Goal: Transaction & Acquisition: Purchase product/service

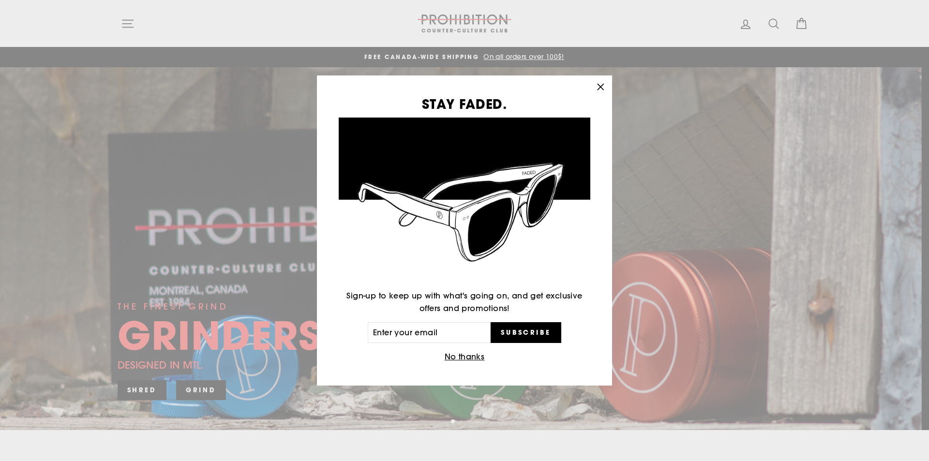
click at [126, 18] on div "STAY FADED. Sign-up to keep up with what's going on, and get exclusive offers a…" at bounding box center [464, 230] width 929 height 461
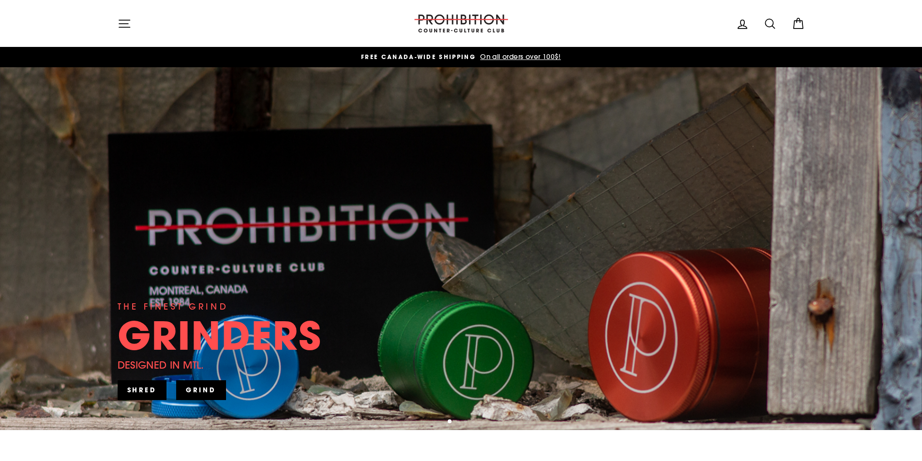
click at [127, 25] on icon "button" at bounding box center [125, 24] width 14 height 14
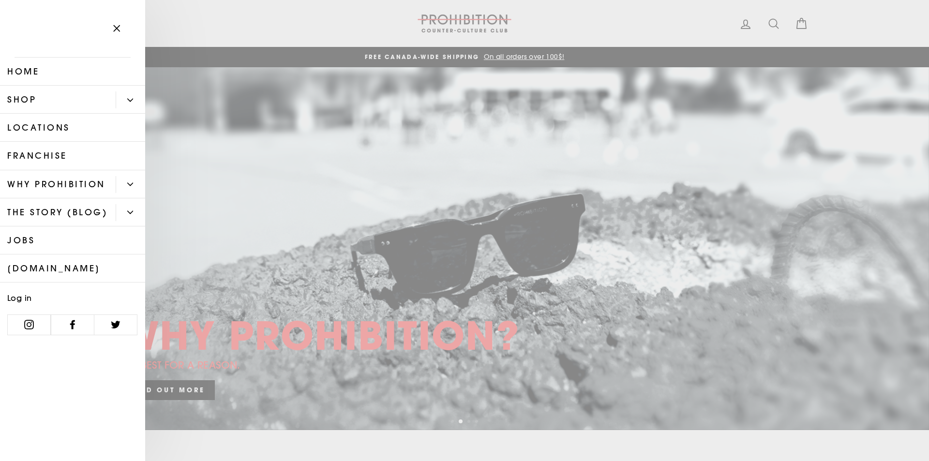
click at [63, 99] on link "Shop" at bounding box center [58, 100] width 116 height 28
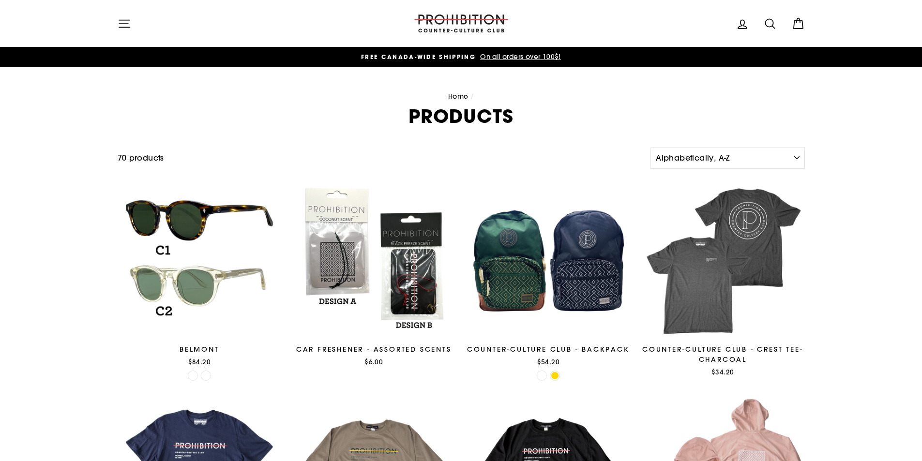
click at [127, 31] on button "Site navigation" at bounding box center [124, 23] width 25 height 21
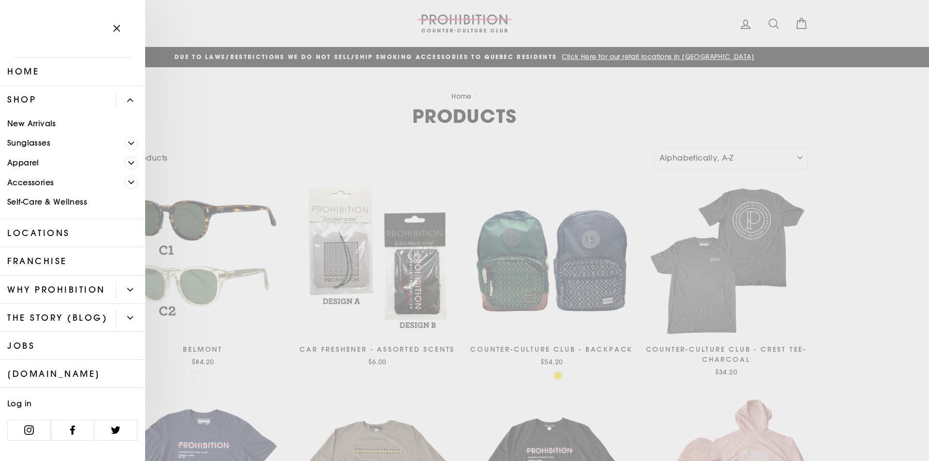
click at [39, 183] on link "Accessories" at bounding box center [62, 183] width 124 height 20
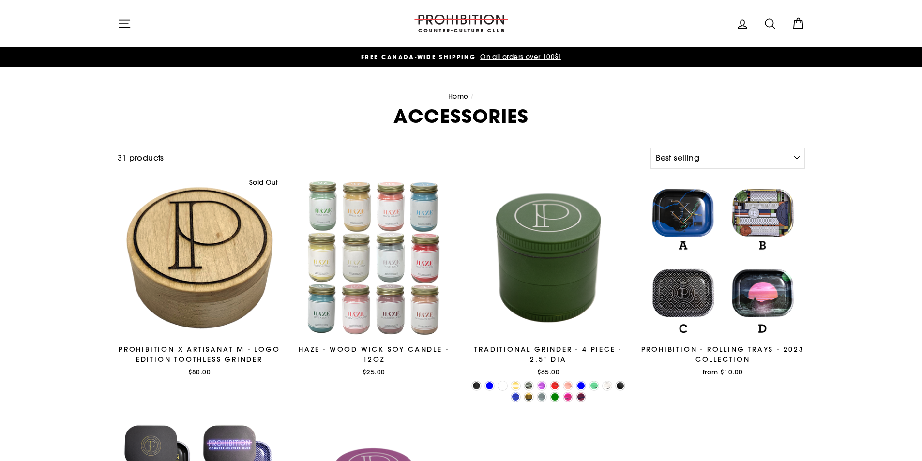
select select "best-selling"
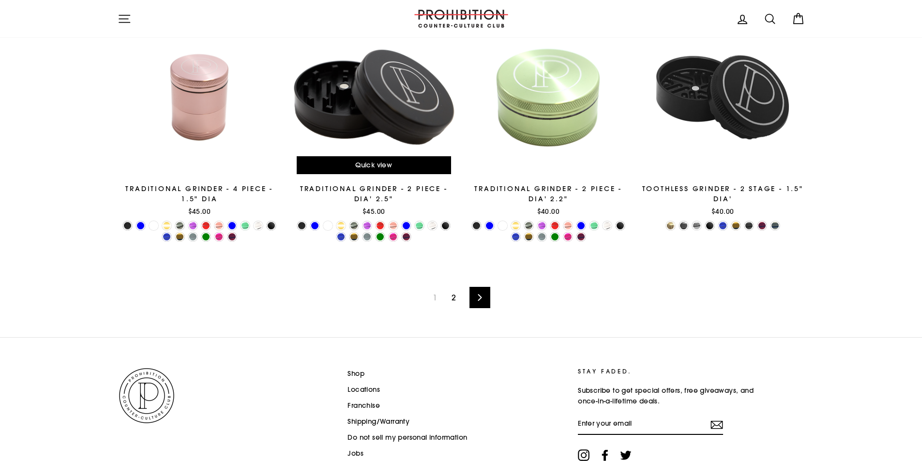
scroll to position [1610, 0]
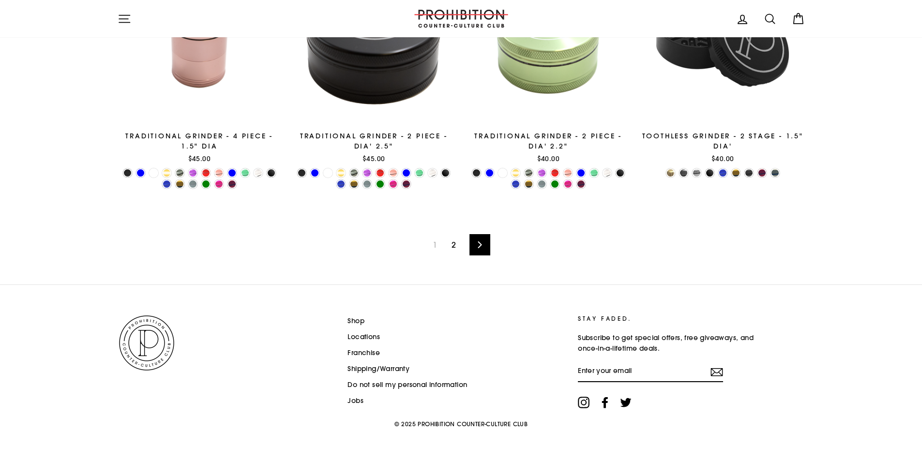
click at [457, 243] on link "2" at bounding box center [454, 244] width 16 height 15
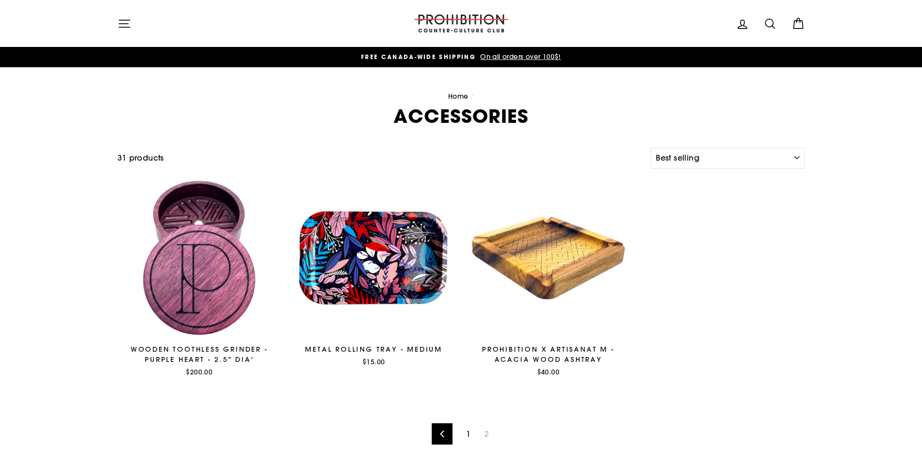
select select "best-selling"
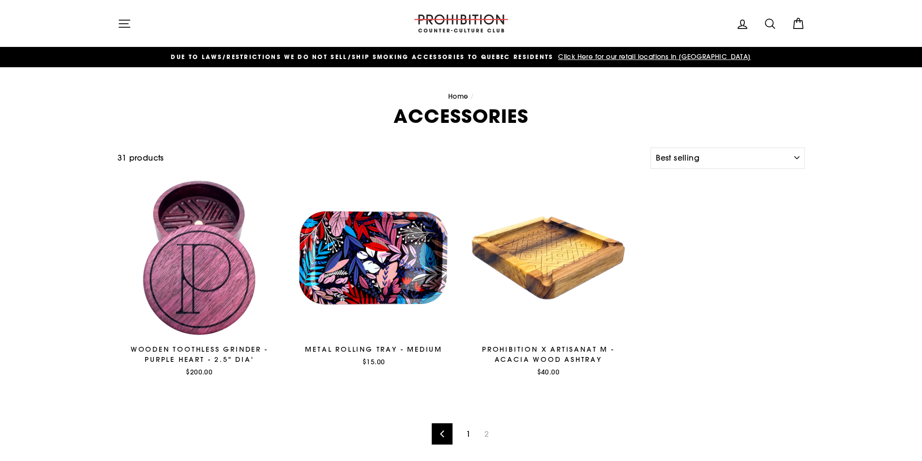
click at [120, 22] on icon "button" at bounding box center [125, 24] width 14 height 14
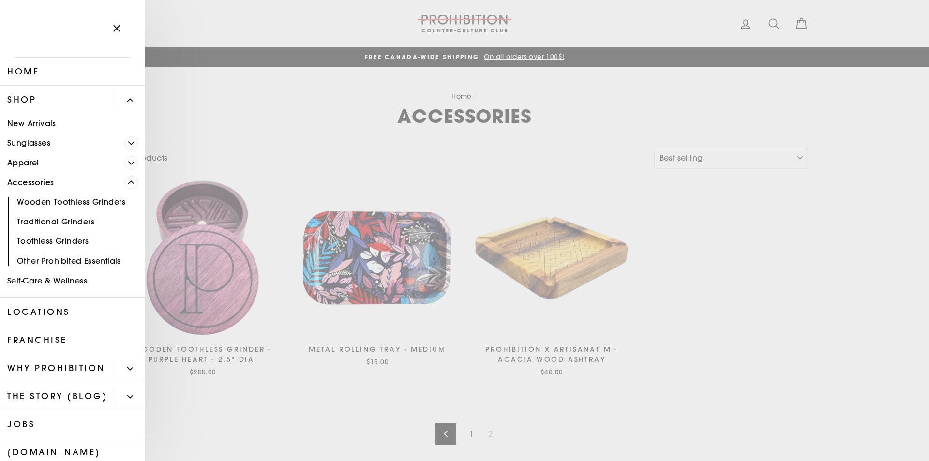
click at [91, 259] on link "Other Prohibited Essentials" at bounding box center [72, 261] width 145 height 20
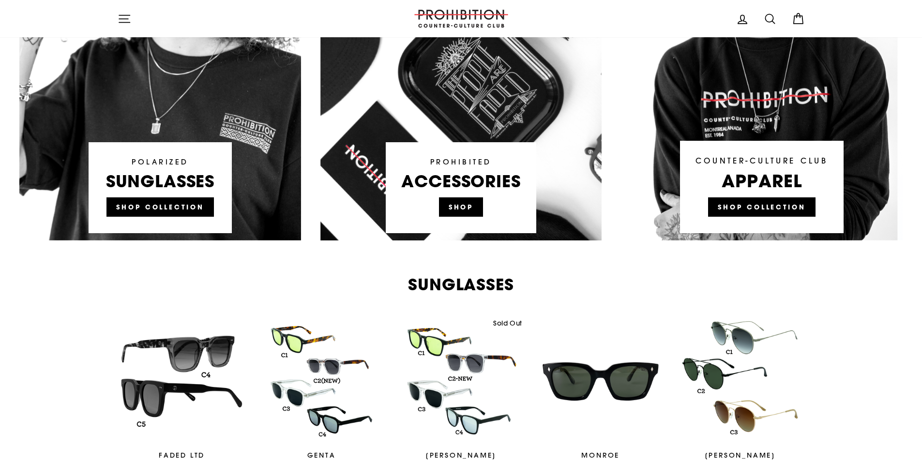
scroll to position [678, 0]
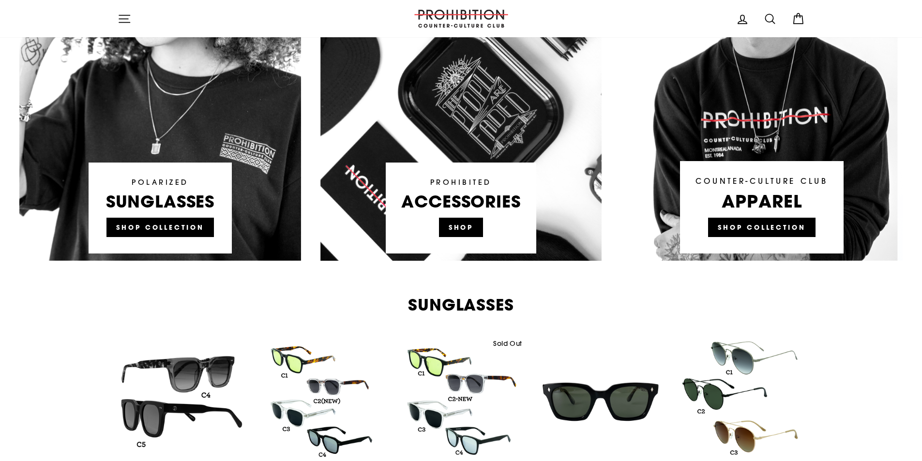
click at [479, 158] on link at bounding box center [461, 77] width 282 height 368
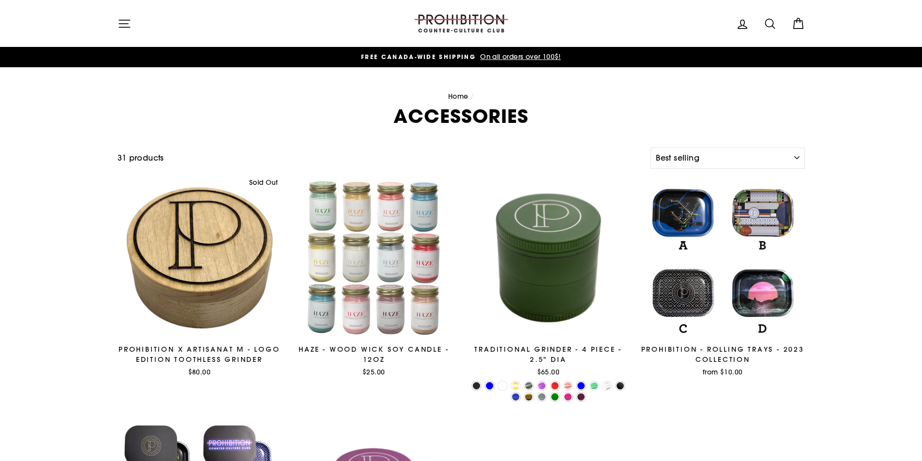
select select "best-selling"
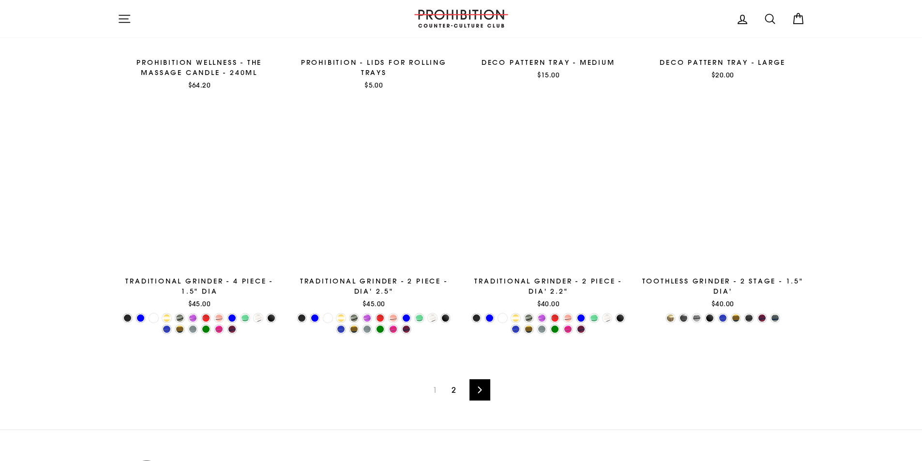
scroll to position [1384, 0]
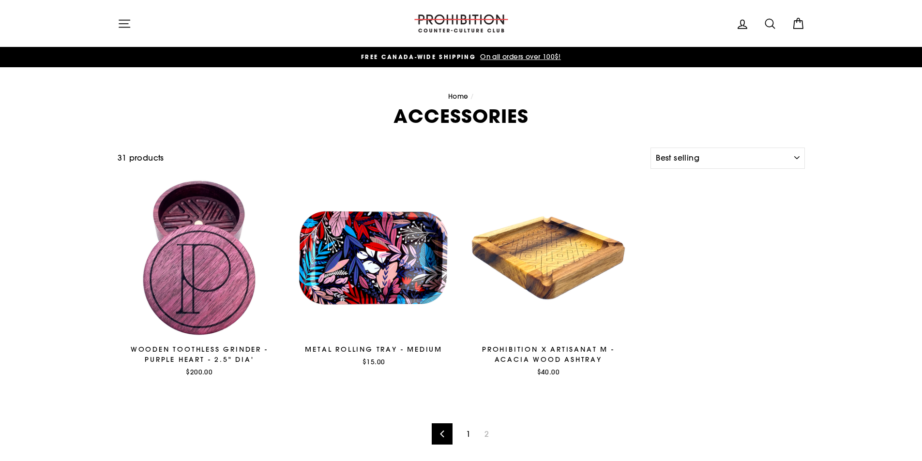
select select "best-selling"
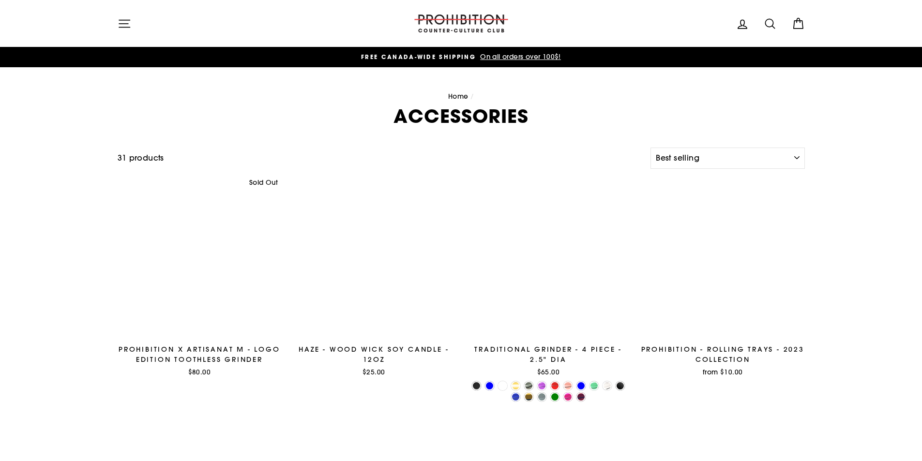
select select "best-selling"
